Goal: Task Accomplishment & Management: Use online tool/utility

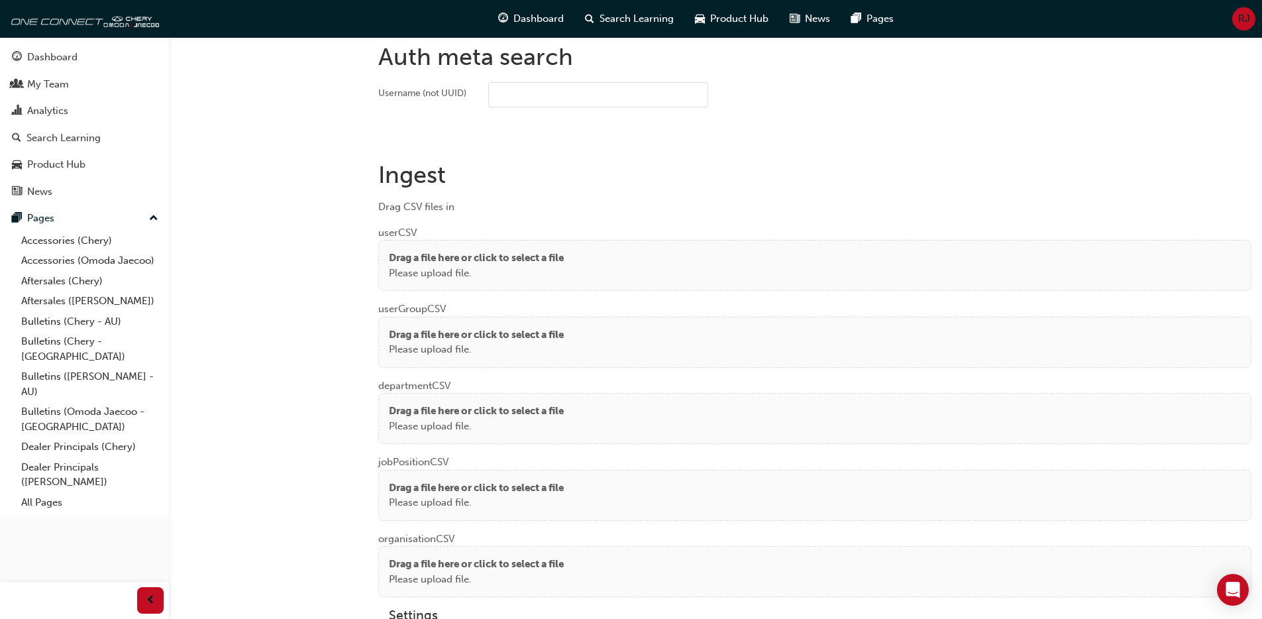
scroll to position [1001, 0]
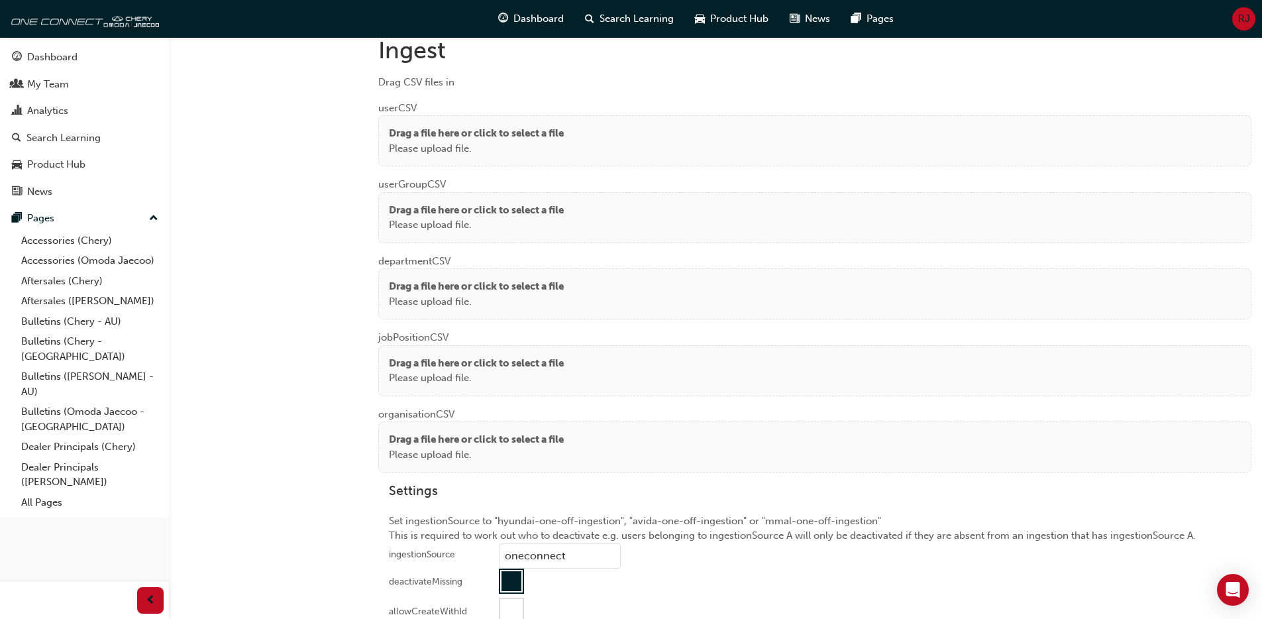
click at [665, 144] on div "Drag a file here or click to select a file Please upload file." at bounding box center [815, 141] width 852 height 30
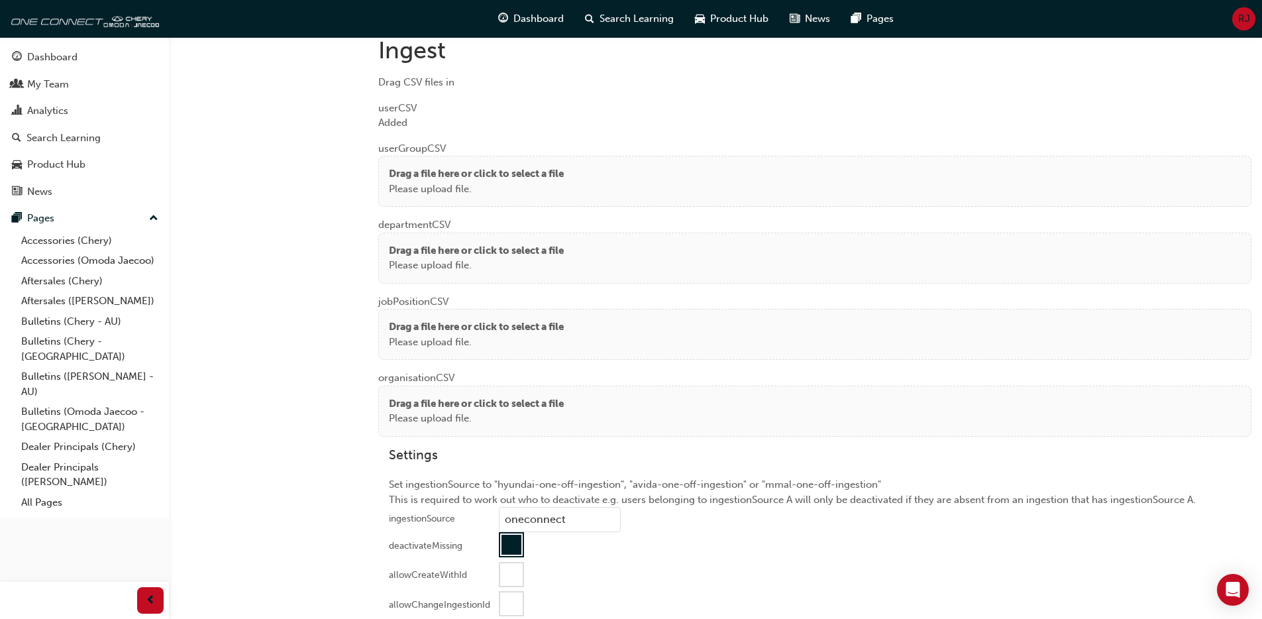
click at [458, 166] on p "Drag a file here or click to select a file" at bounding box center [476, 173] width 175 height 15
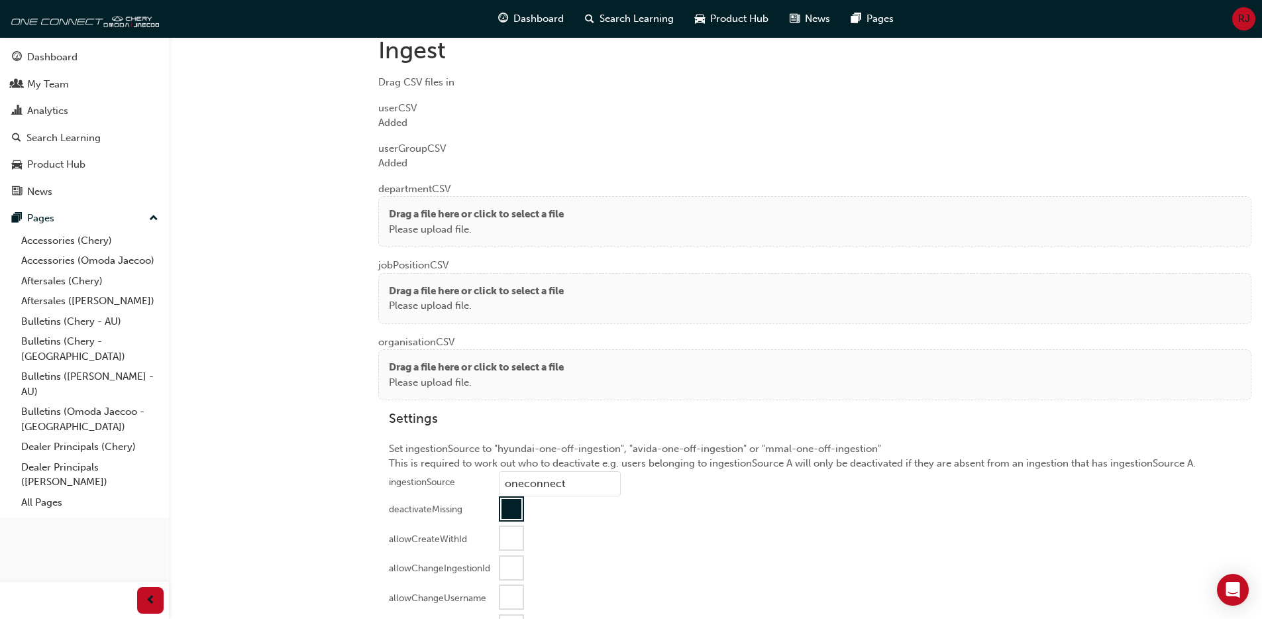
click at [451, 215] on p "Drag a file here or click to select a file" at bounding box center [476, 214] width 175 height 15
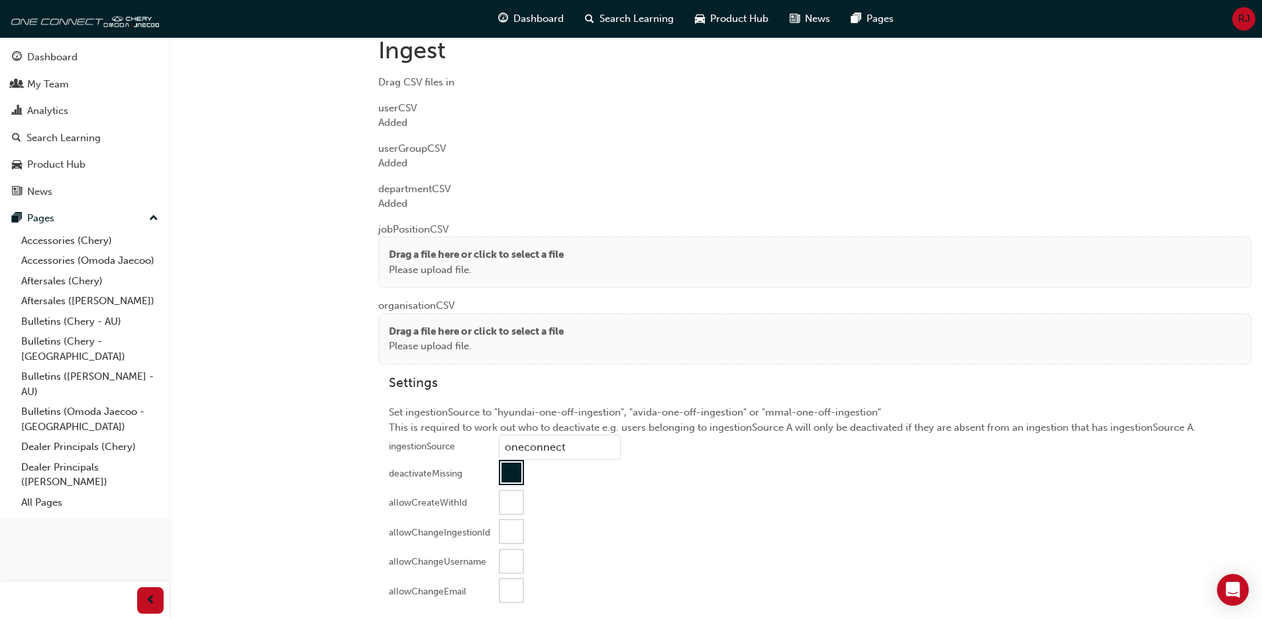
click at [438, 262] on p "Please upload file." at bounding box center [476, 269] width 175 height 15
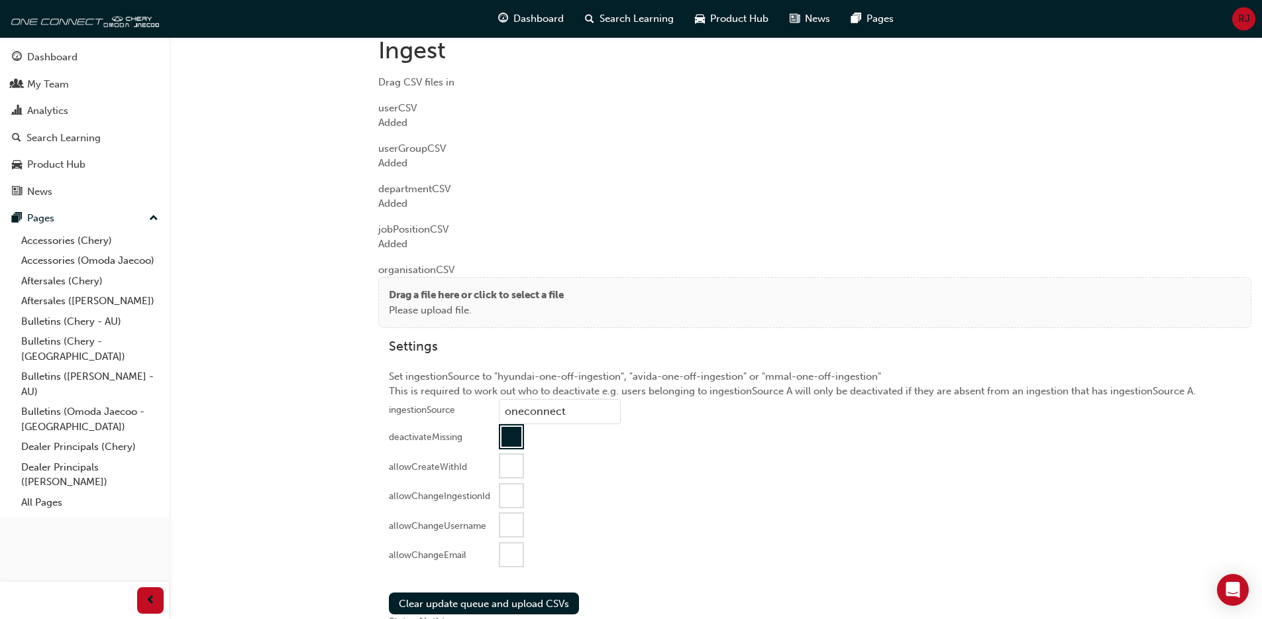
click at [423, 305] on p "Please upload file." at bounding box center [476, 310] width 175 height 15
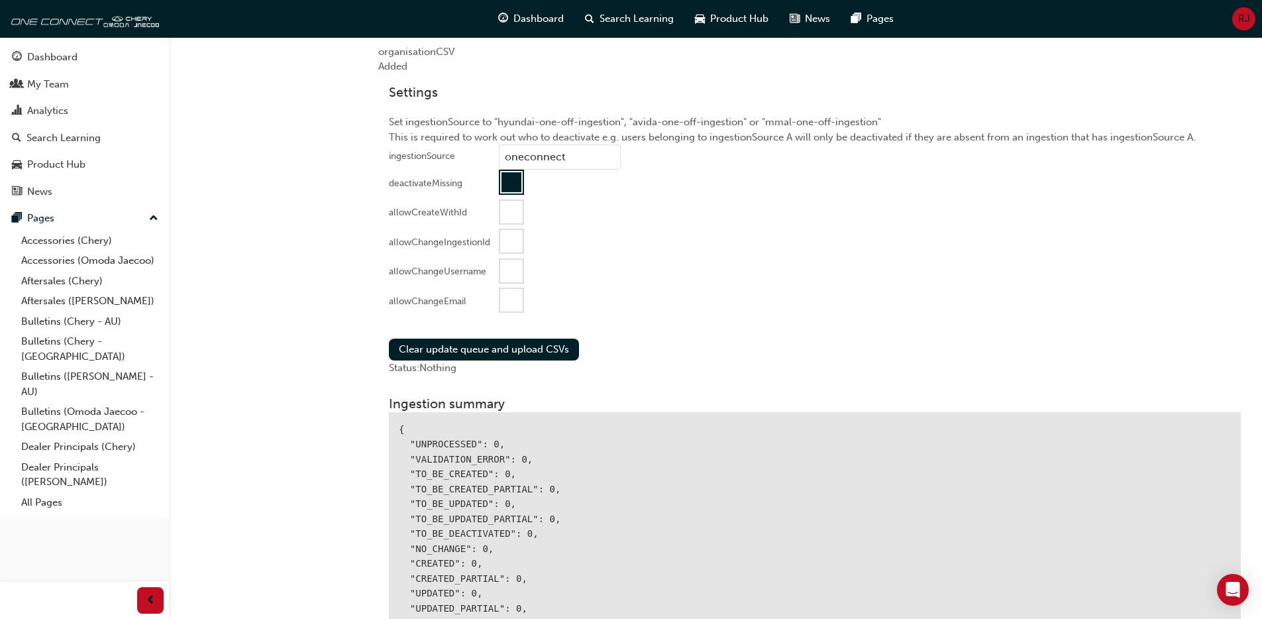
scroll to position [1305, 0]
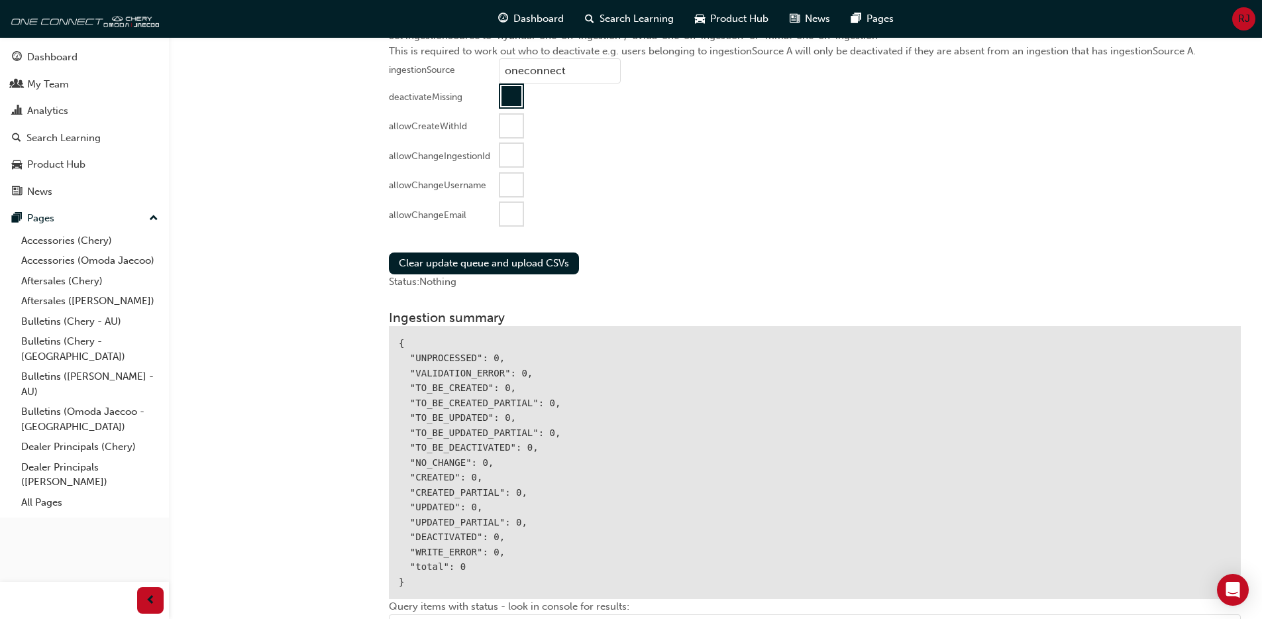
click at [514, 215] on div at bounding box center [511, 214] width 23 height 23
click at [490, 259] on button "Clear update queue and upload CSVs" at bounding box center [484, 263] width 190 height 22
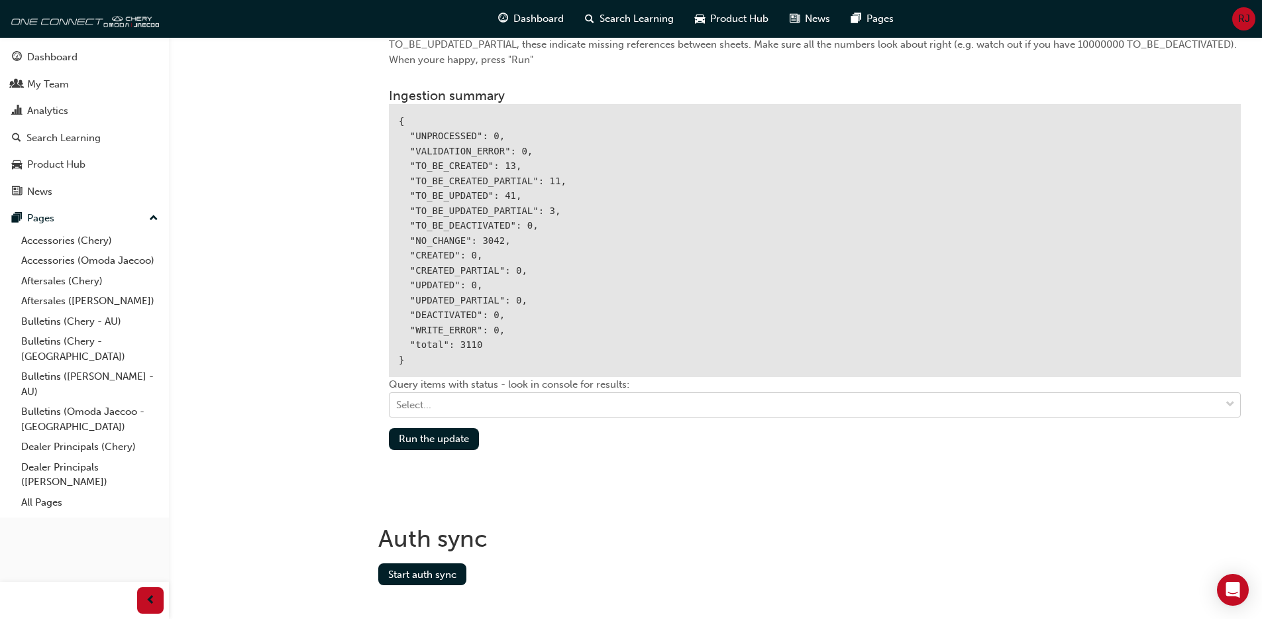
scroll to position [1564, 0]
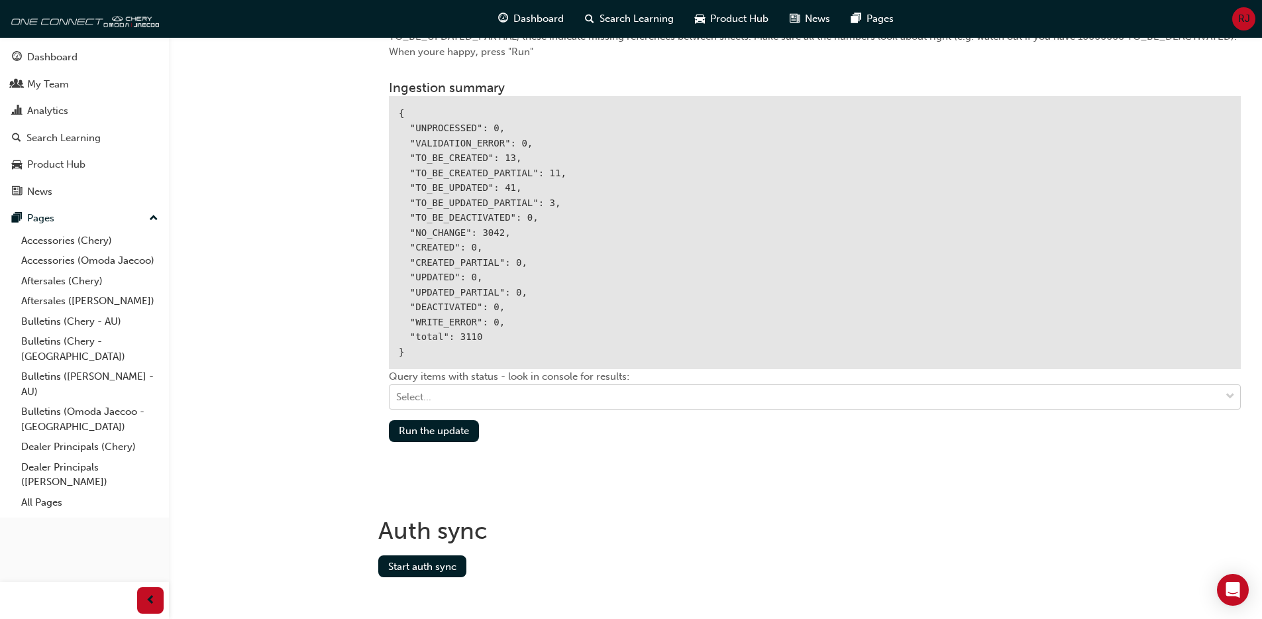
click at [514, 406] on div "Select..." at bounding box center [804, 396] width 830 height 23
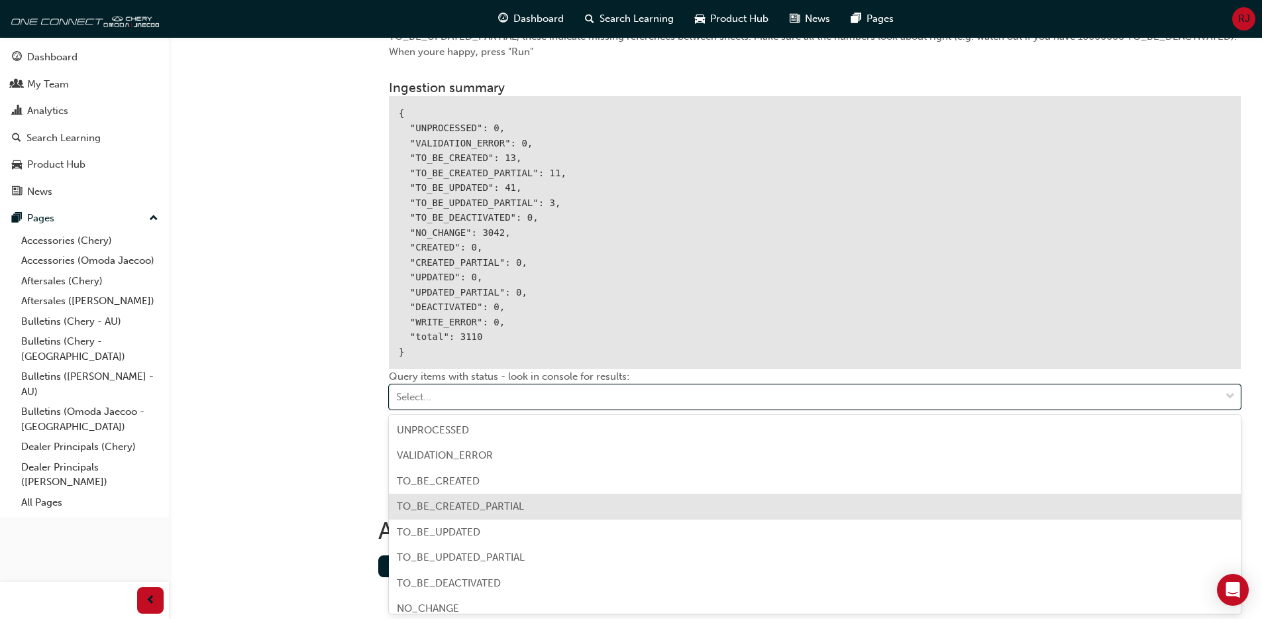
click at [491, 509] on span "TO_BE_CREATED_PARTIAL" at bounding box center [460, 506] width 127 height 12
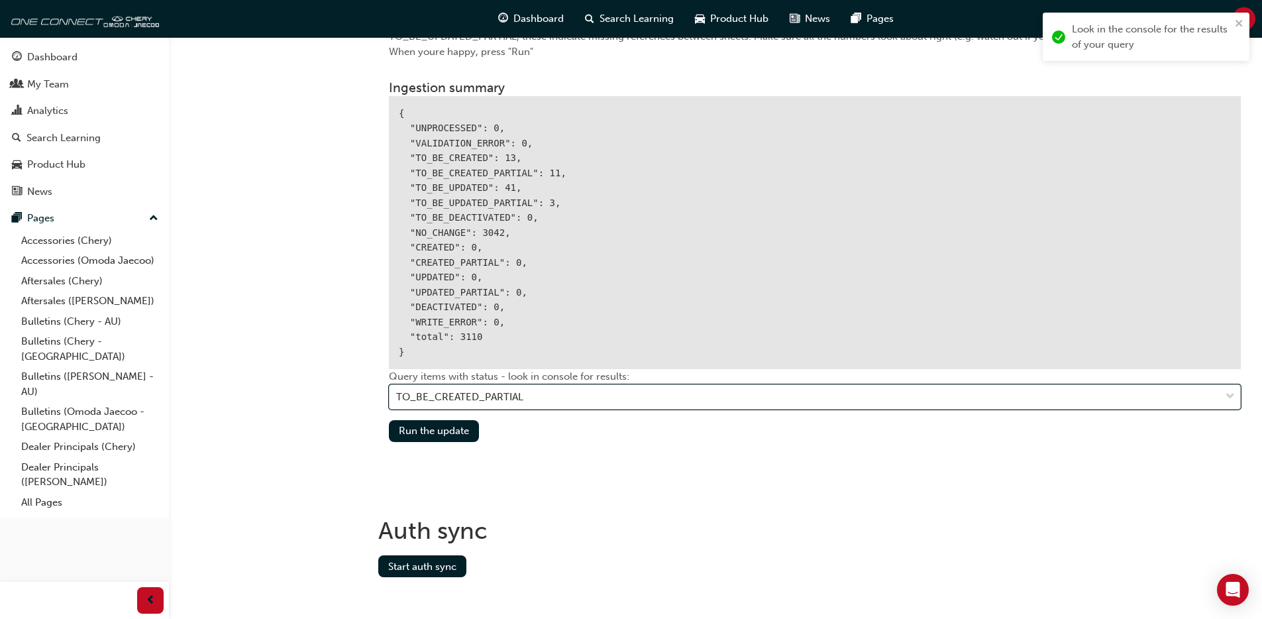
click at [524, 400] on div "TO_BE_CREATED_PARTIAL" at bounding box center [804, 396] width 830 height 23
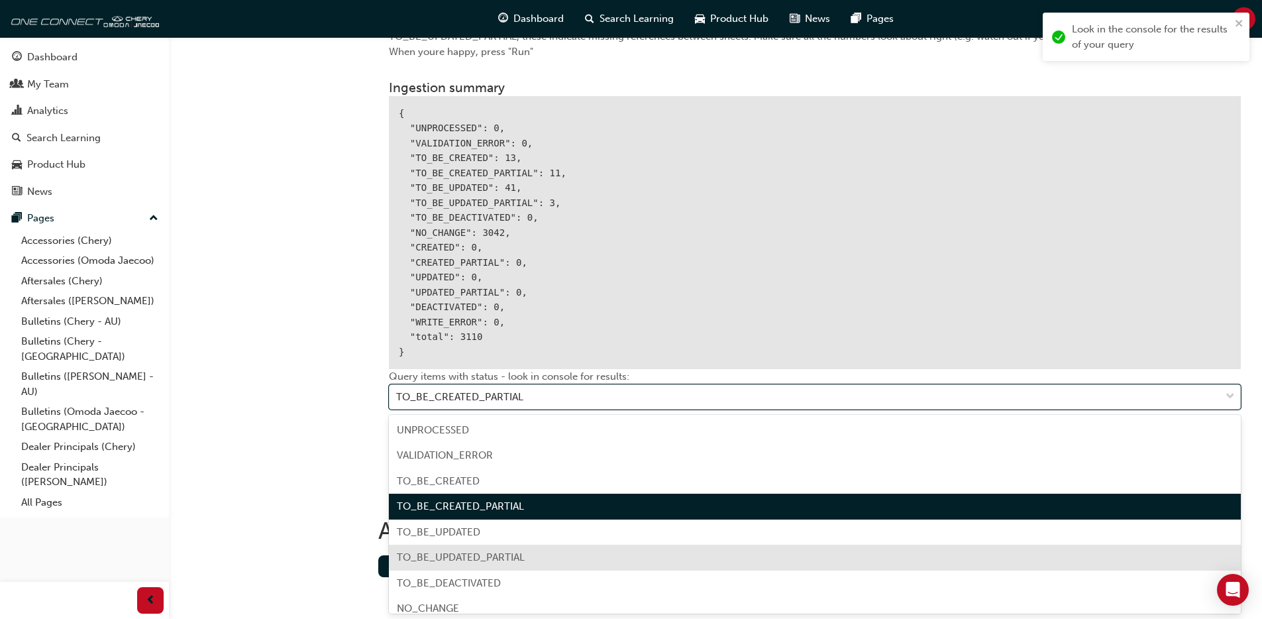
click at [459, 552] on span "TO_BE_UPDATED_PARTIAL" at bounding box center [461, 557] width 128 height 12
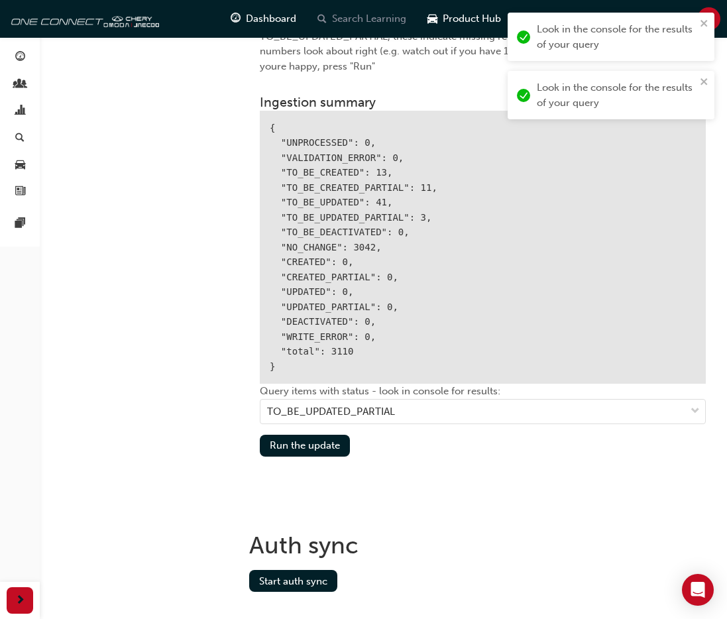
scroll to position [1600, 0]
